Goal: Check status

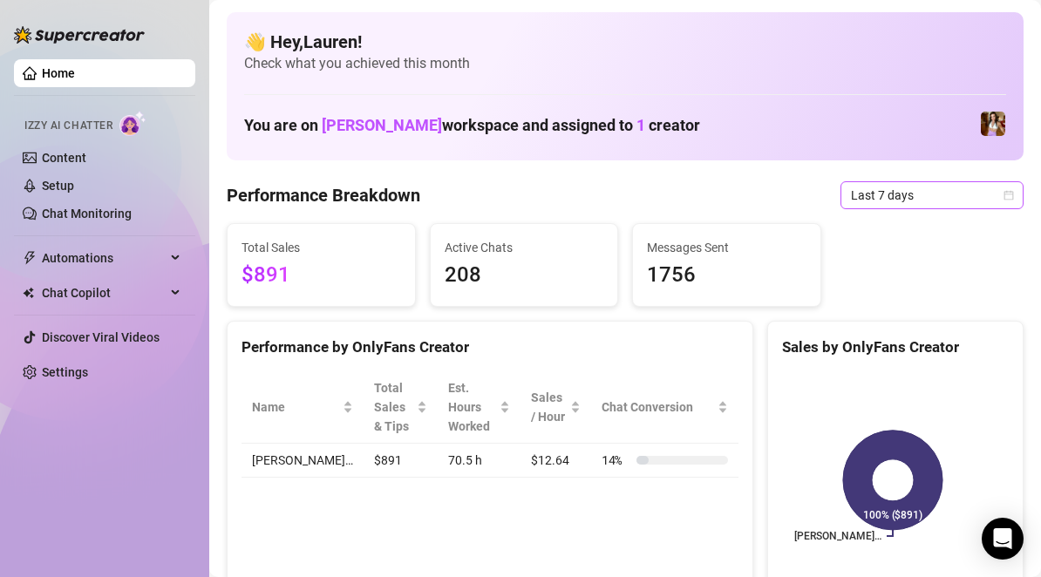
click at [927, 208] on div "Last 7 days" at bounding box center [932, 195] width 183 height 28
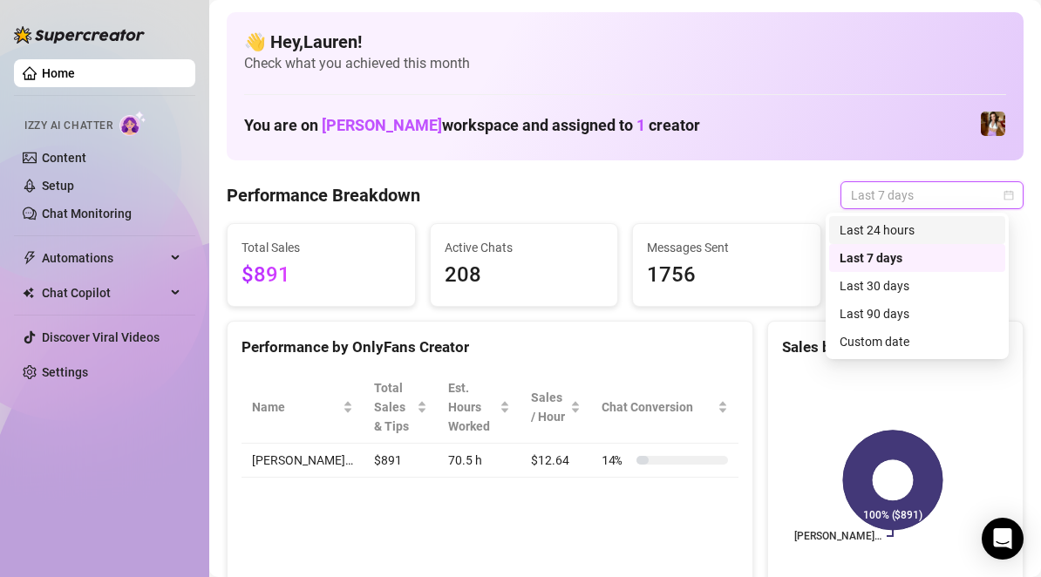
click at [916, 235] on div "Last 24 hours" at bounding box center [917, 230] width 155 height 19
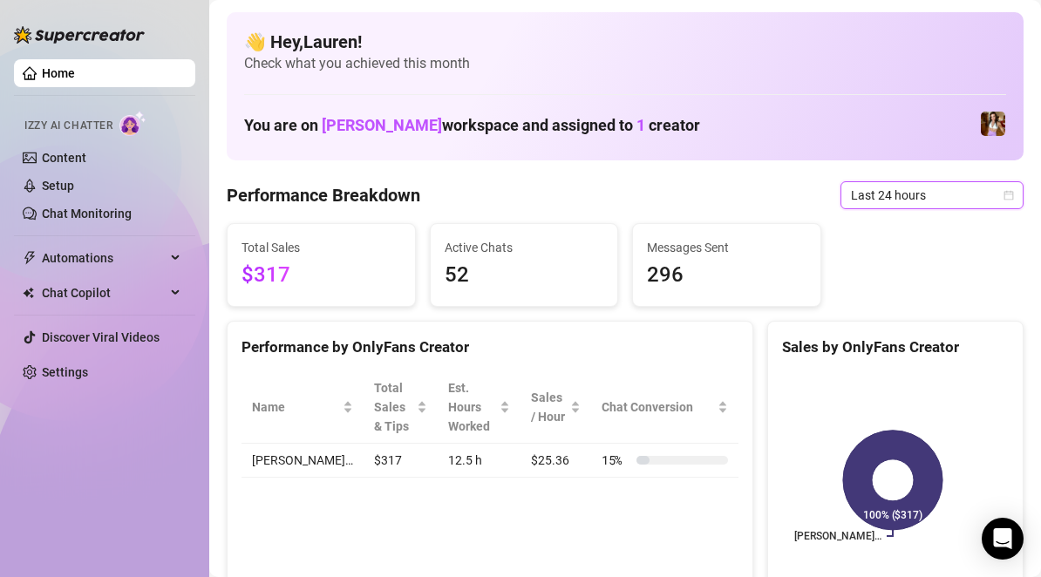
click at [987, 197] on span "Last 24 hours" at bounding box center [932, 195] width 162 height 26
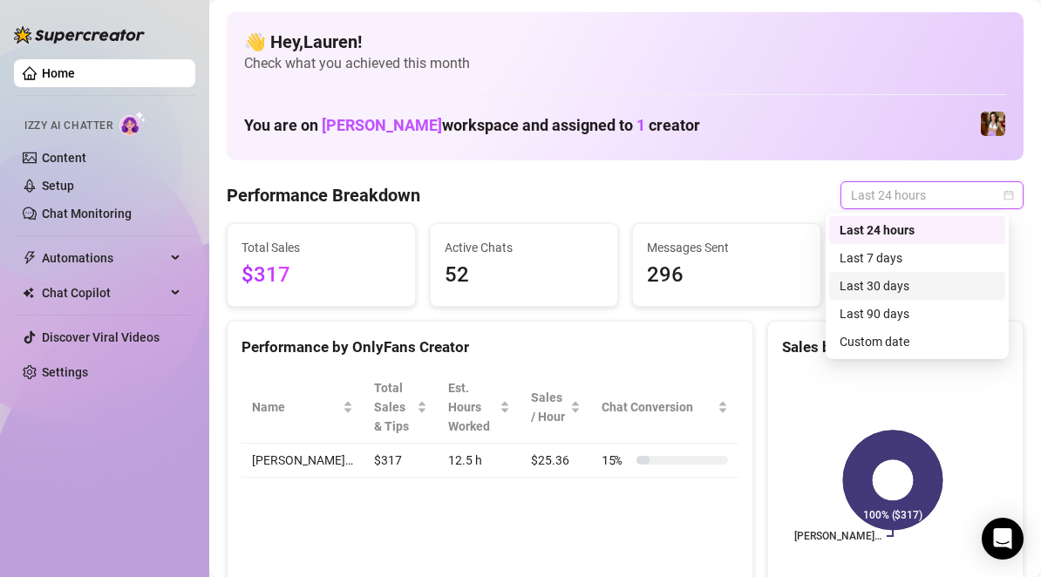
click at [932, 282] on div "Last 30 days" at bounding box center [917, 285] width 155 height 19
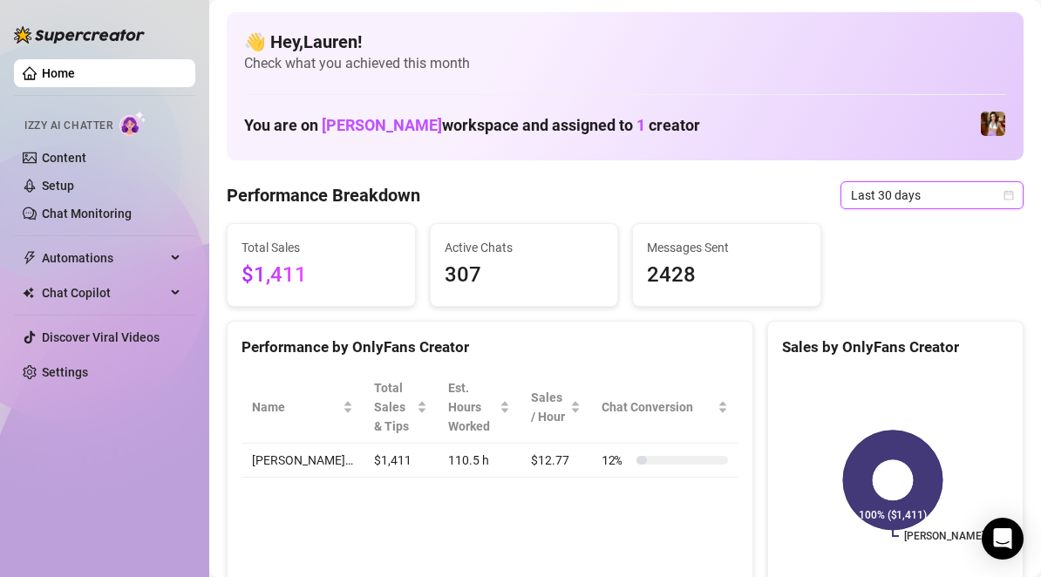
click at [932, 282] on div "Total Sales $1,411 Active Chats 307 Messages Sent 2428" at bounding box center [625, 265] width 811 height 84
